Goal: Navigation & Orientation: Find specific page/section

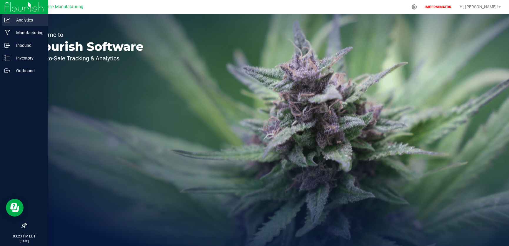
click at [23, 20] on p "Analytics" at bounding box center [27, 19] width 35 height 7
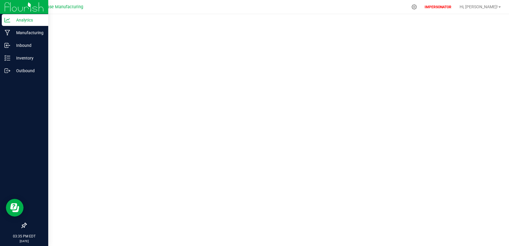
click at [9, 24] on div "Analytics" at bounding box center [25, 20] width 46 height 12
click at [8, 31] on icon at bounding box center [8, 33] width 6 height 6
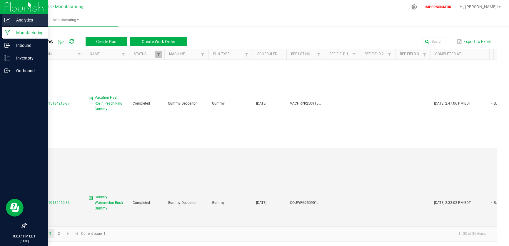
click at [10, 19] on p "Analytics" at bounding box center [27, 19] width 35 height 7
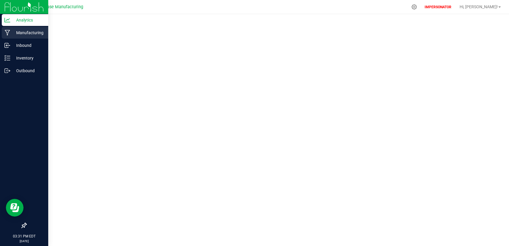
click at [9, 32] on icon at bounding box center [8, 33] width 6 height 6
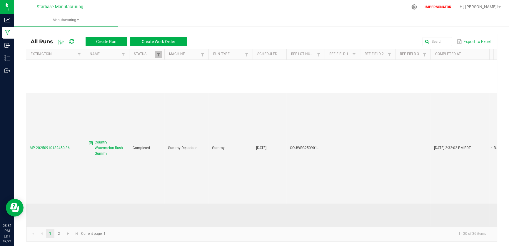
scroll to position [113, 0]
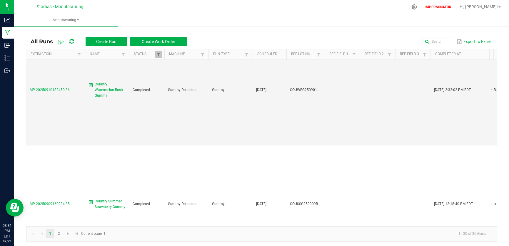
click at [34, 233] on kendo-pager-prev-buttons at bounding box center [37, 233] width 17 height 9
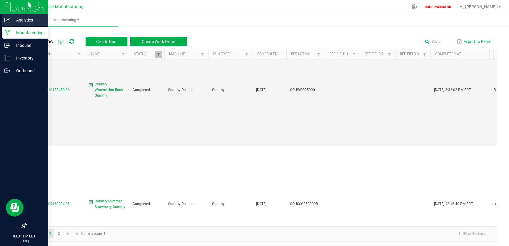
click at [16, 21] on p "Analytics" at bounding box center [27, 19] width 35 height 7
